Goal: Task Accomplishment & Management: Use online tool/utility

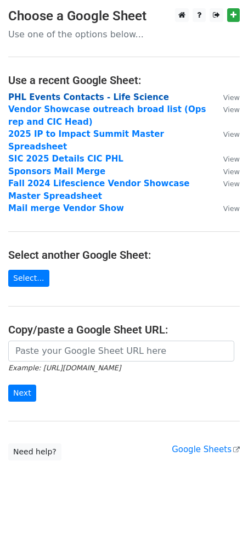
click at [77, 94] on strong "PHL Events Contacts - Life Science" at bounding box center [88, 97] width 161 height 10
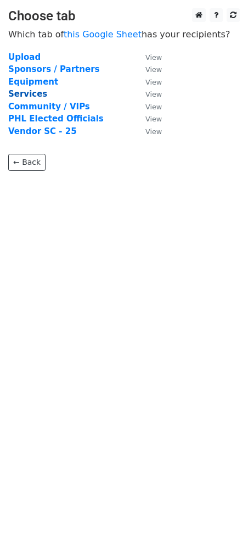
click at [27, 96] on strong "Services" at bounding box center [27, 94] width 39 height 10
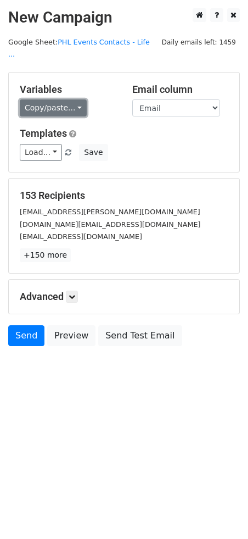
click at [58, 99] on link "Copy/paste..." at bounding box center [53, 107] width 67 height 17
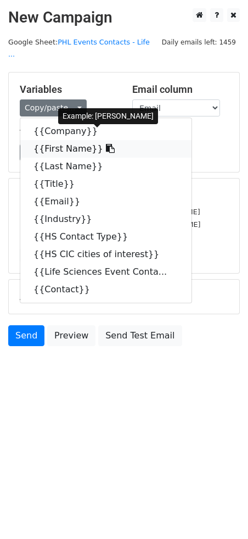
click at [64, 141] on link "{{First Name}}" at bounding box center [105, 149] width 171 height 18
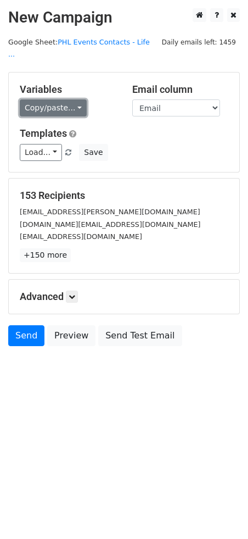
click at [77, 99] on link "Copy/paste..." at bounding box center [53, 107] width 67 height 17
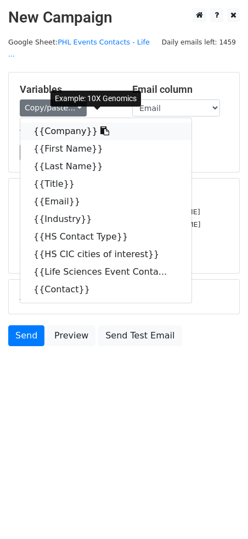
click at [70, 123] on link "{{Company}}" at bounding box center [105, 132] width 171 height 18
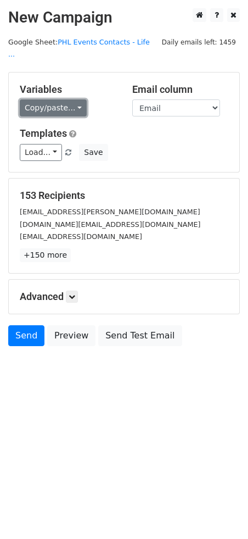
click at [40, 99] on link "Copy/paste..." at bounding box center [53, 107] width 67 height 17
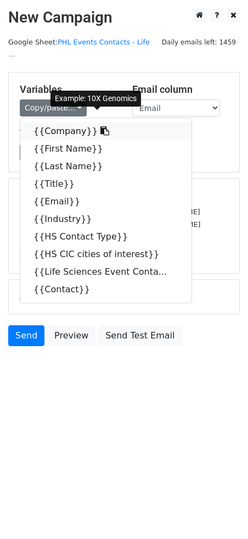
click at [46, 123] on link "{{Company}}" at bounding box center [105, 132] width 171 height 18
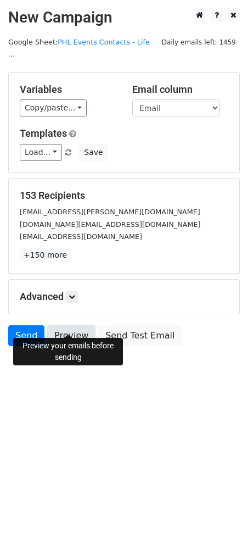
click at [62, 325] on link "Preview" at bounding box center [71, 335] width 48 height 21
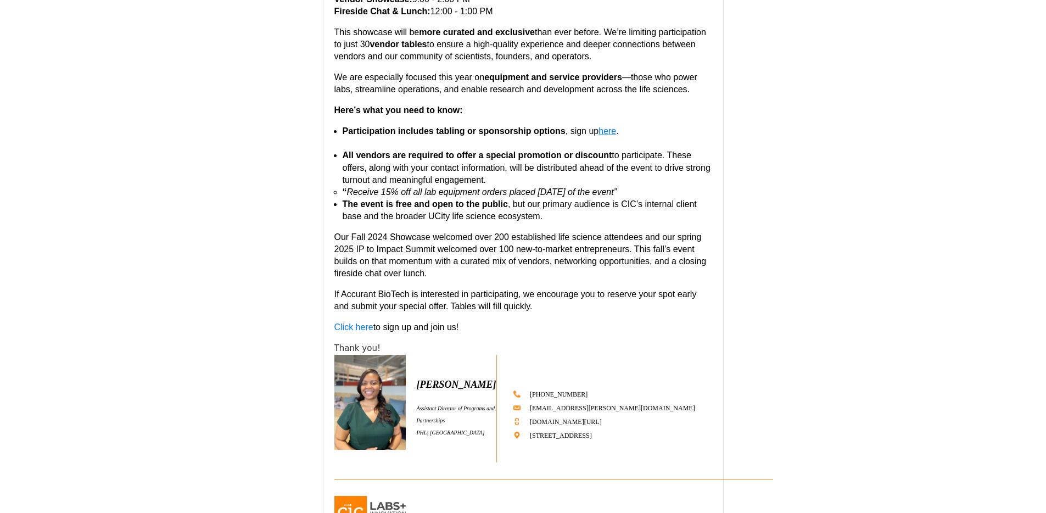
scroll to position [1387, 0]
